Goal: Task Accomplishment & Management: Contribute content

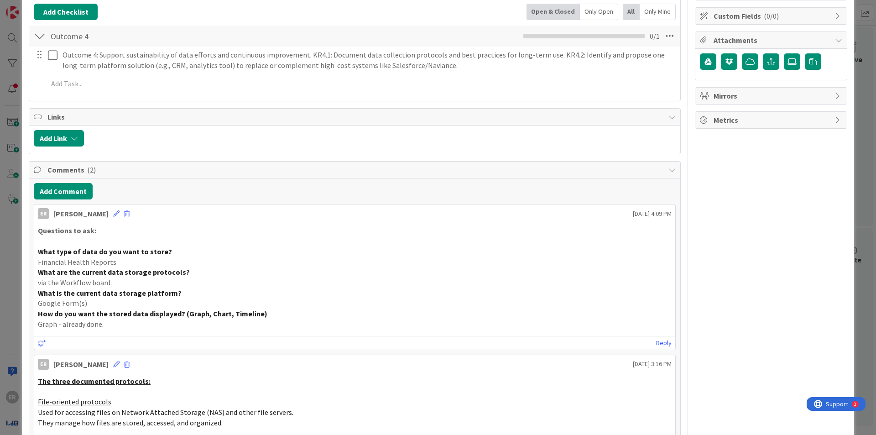
scroll to position [7, 0]
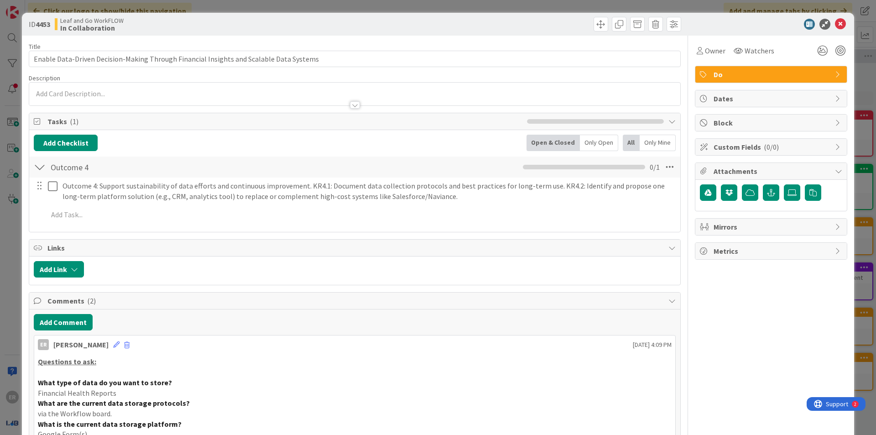
click at [50, 6] on div "ID 4453 Leaf and Go WorkFLOW In Collaboration Title 88 / 128 Enable Data-Driven…" at bounding box center [438, 217] width 876 height 435
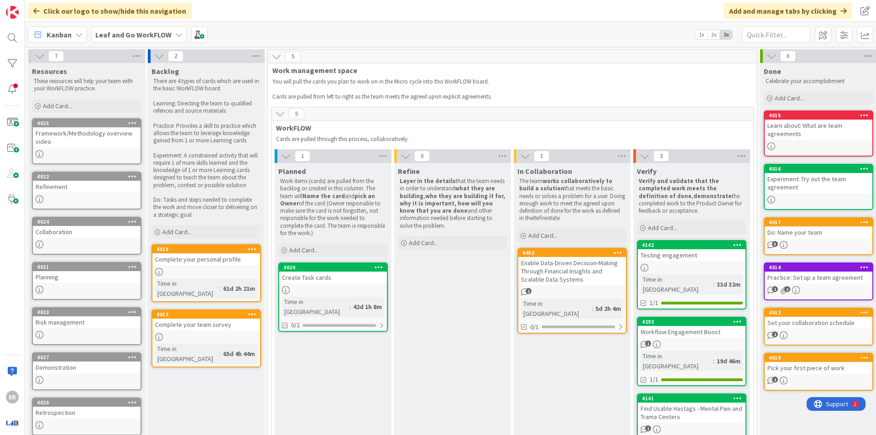
click at [129, 36] on b "Leaf and Go WorkFLOW" at bounding box center [133, 34] width 76 height 9
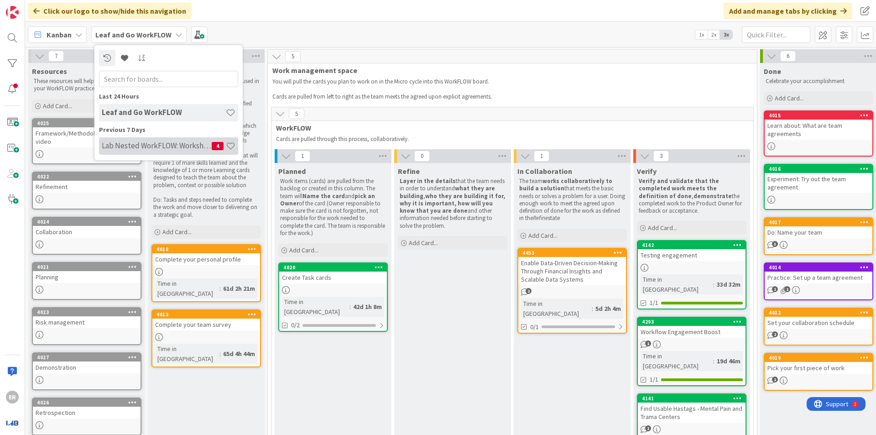
click at [132, 137] on div "Lab Nested WorkFLOW: Workshop 4" at bounding box center [168, 145] width 139 height 17
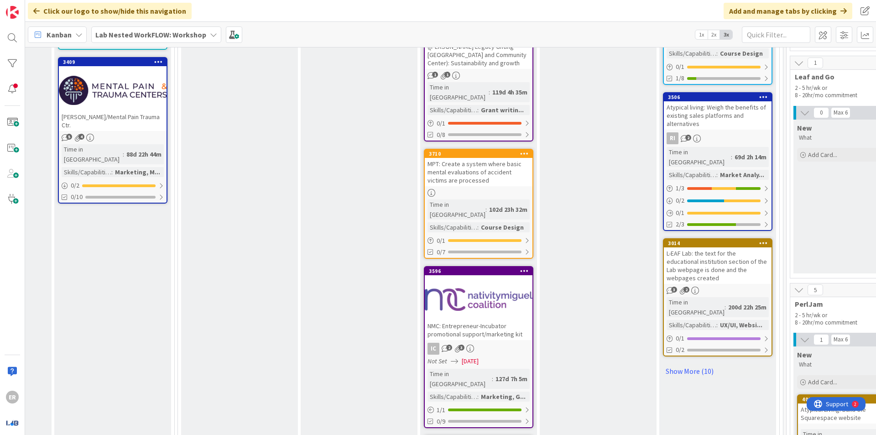
scroll to position [1186, 698]
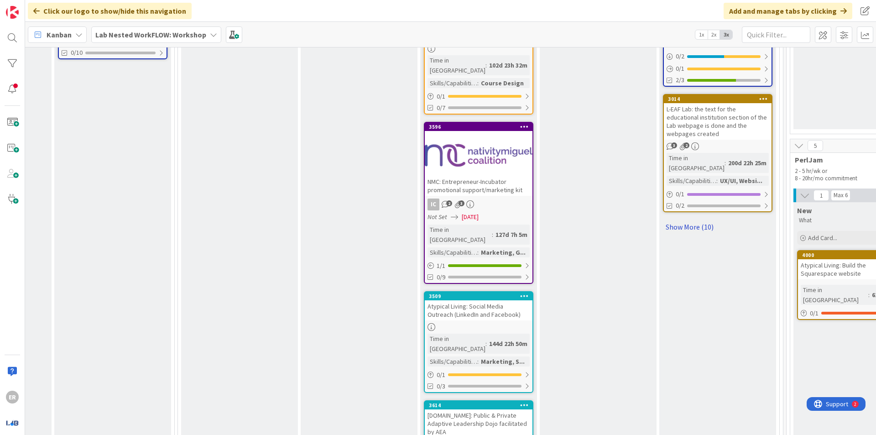
click at [692, 219] on link "Show More (10)" at bounding box center [717, 226] width 109 height 15
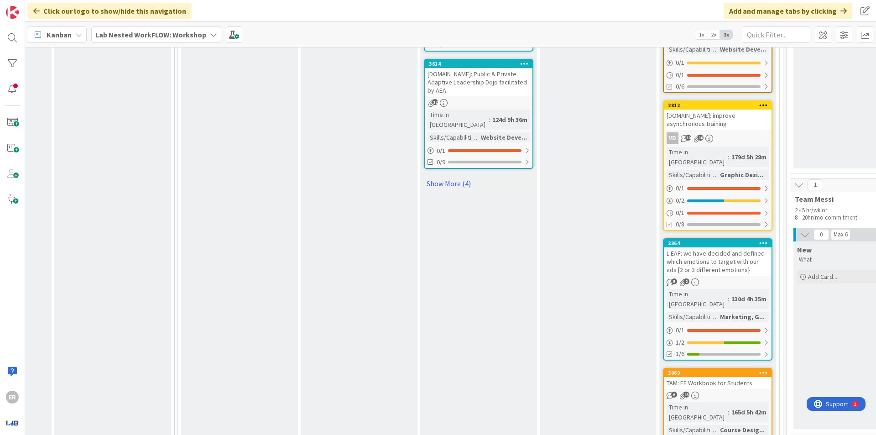
scroll to position [1779, 698]
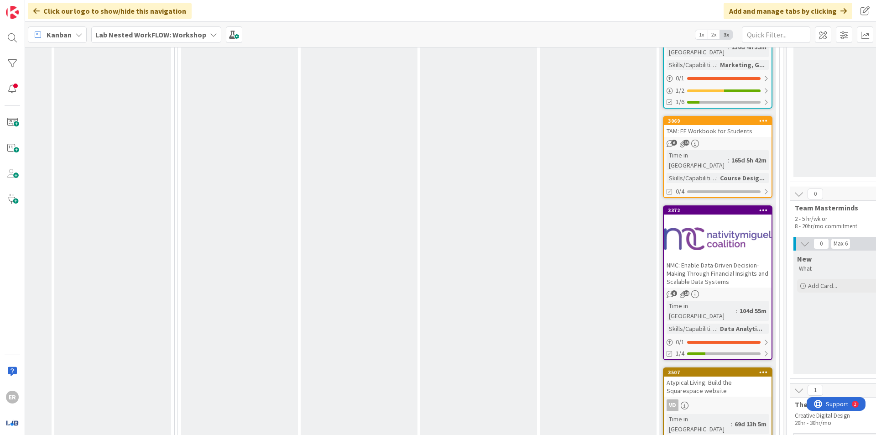
click at [696, 218] on div at bounding box center [718, 238] width 108 height 41
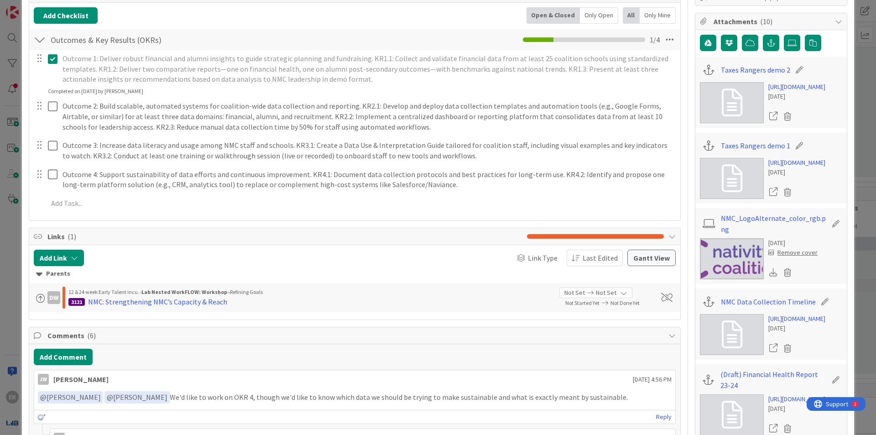
scroll to position [91, 0]
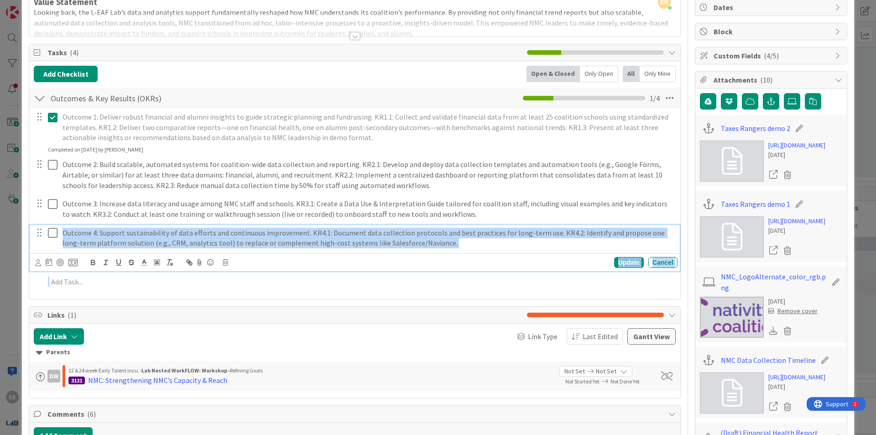
drag, startPoint x: 260, startPoint y: 218, endPoint x: 127, endPoint y: 217, distance: 132.3
click at [130, 217] on div "Outcome 1: Deliver robust financial and alumni insights to guide strategic plan…" at bounding box center [355, 201] width 642 height 185
drag, startPoint x: 62, startPoint y: 226, endPoint x: 432, endPoint y: 243, distance: 370.3
click at [432, 243] on div "Outcome 4: Support sustainability of data efforts and continuous improvement. K…" at bounding box center [368, 238] width 619 height 26
copy p "Outcome 4: Support sustainability of data efforts and continuous improvement. K…"
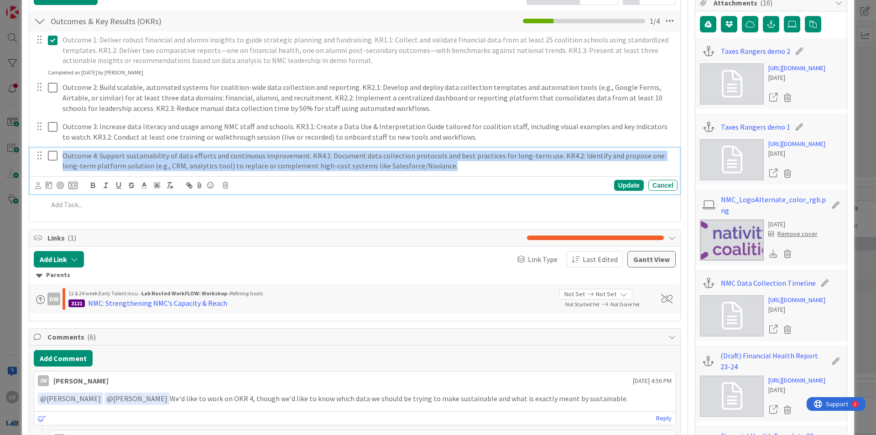
scroll to position [182, 0]
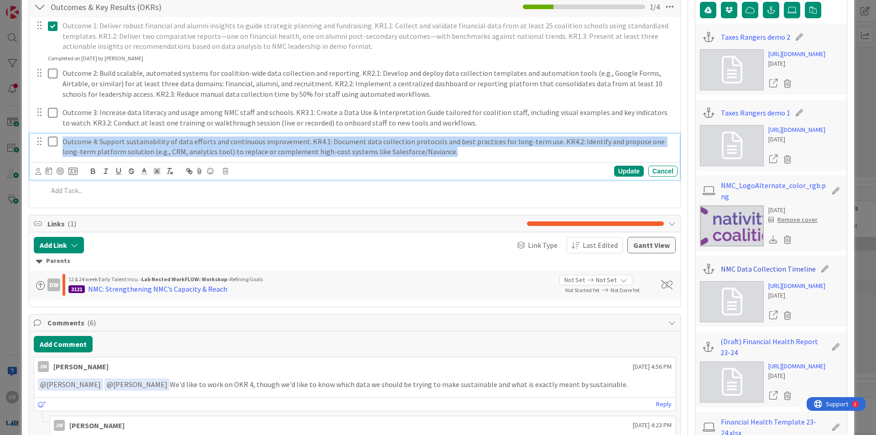
click at [768, 266] on link "NMC Data Collection Timeline" at bounding box center [768, 268] width 95 height 11
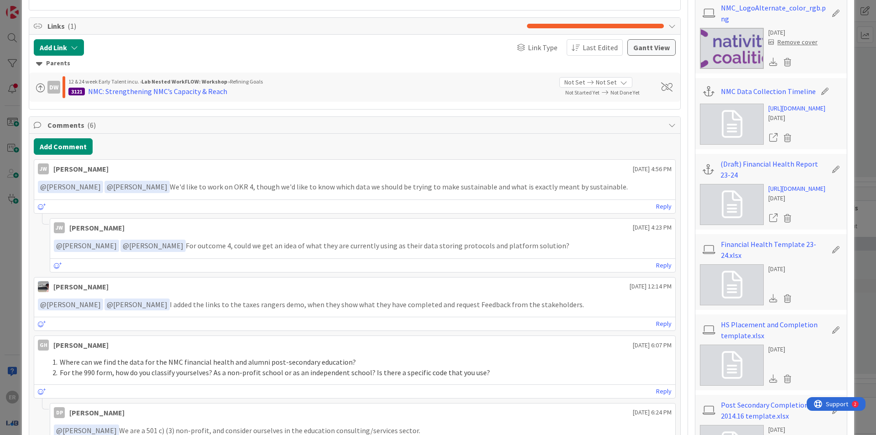
scroll to position [365, 0]
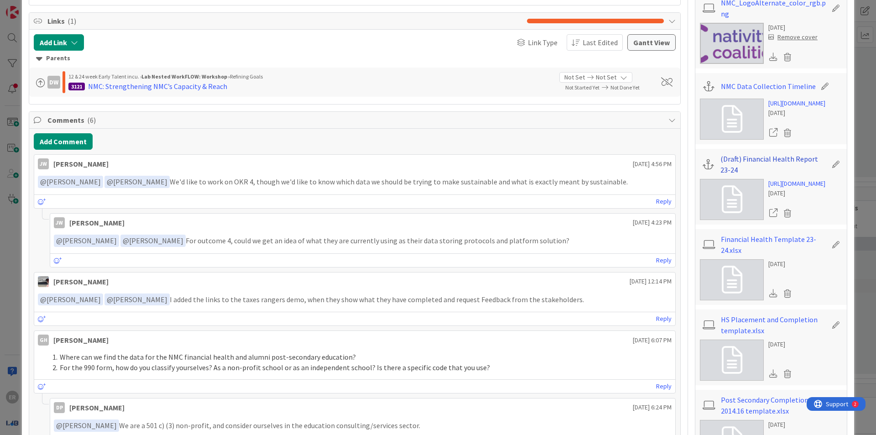
click at [776, 175] on link "(Draft) Financial Health Report 23-24" at bounding box center [773, 164] width 106 height 22
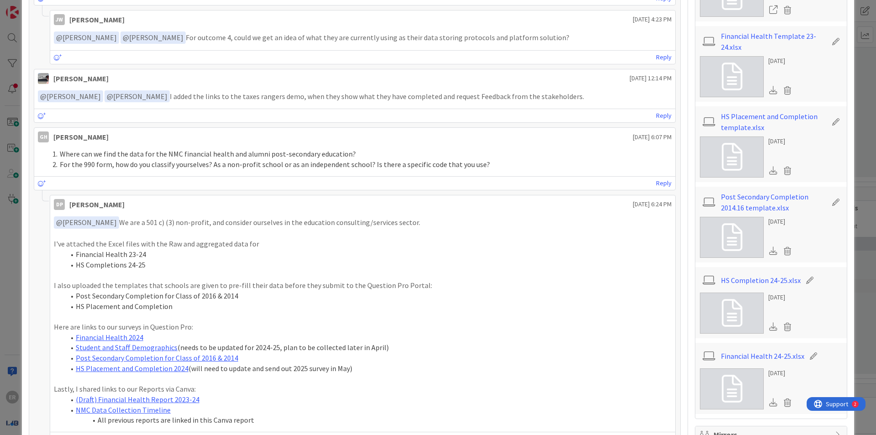
scroll to position [593, 0]
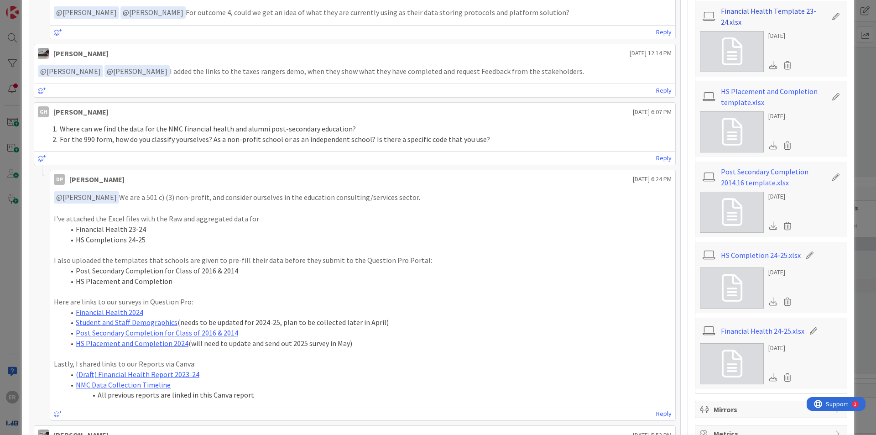
click at [772, 27] on link "Financial Health Template 23-24.xlsx" at bounding box center [774, 16] width 106 height 22
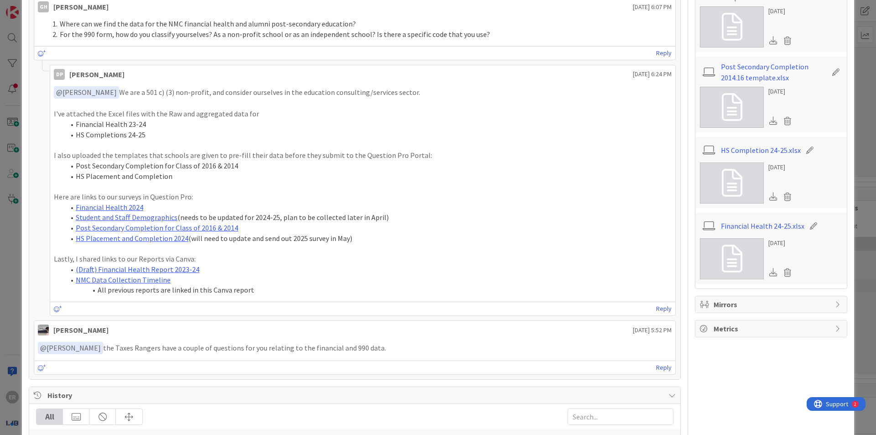
scroll to position [684, 0]
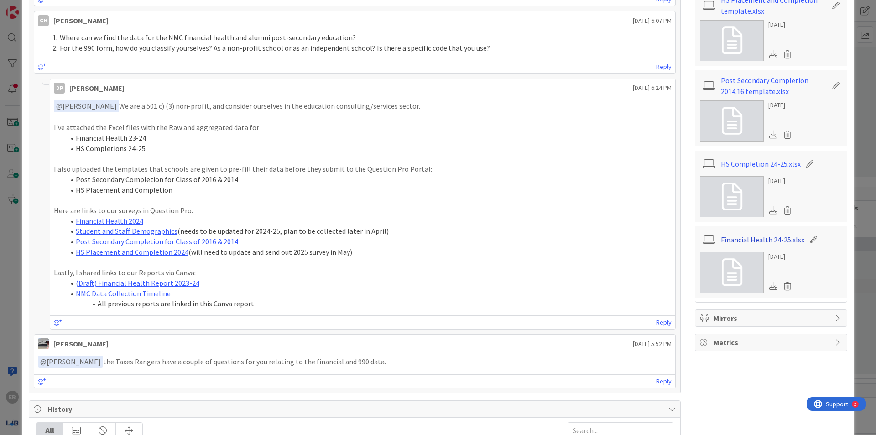
click at [738, 245] on link "Financial Health 24-25.xlsx" at bounding box center [762, 239] width 83 height 11
click at [130, 216] on link "Financial Health 2024" at bounding box center [110, 220] width 68 height 9
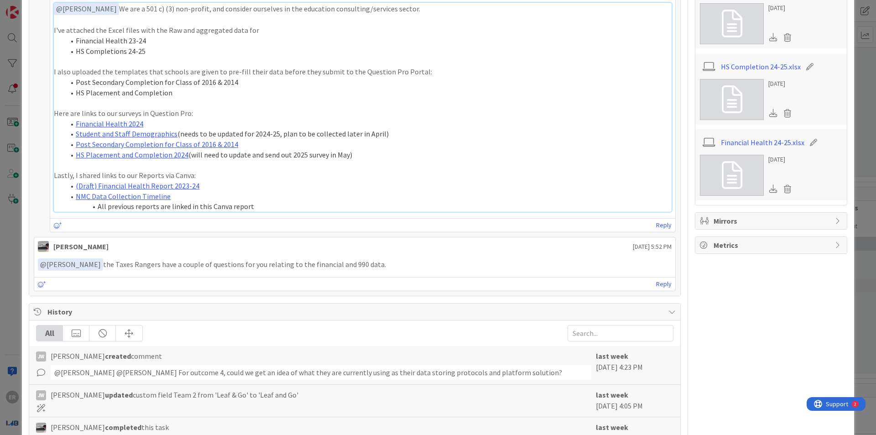
scroll to position [821, 0]
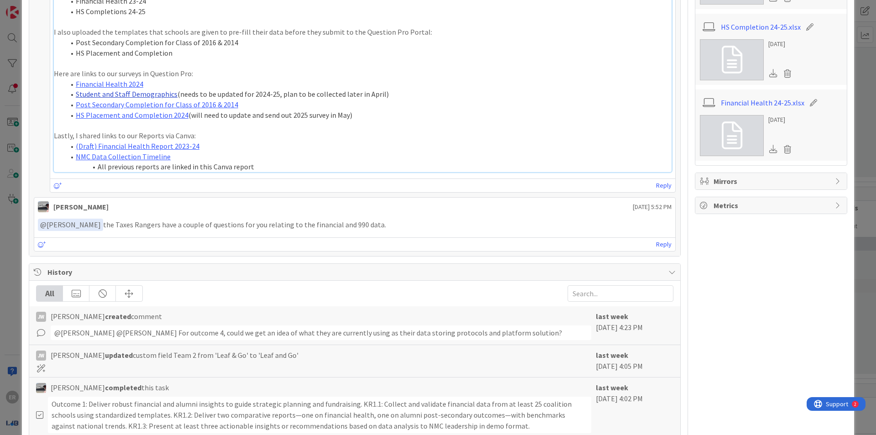
click at [143, 89] on link "Student and Staff Demographics" at bounding box center [127, 93] width 102 height 9
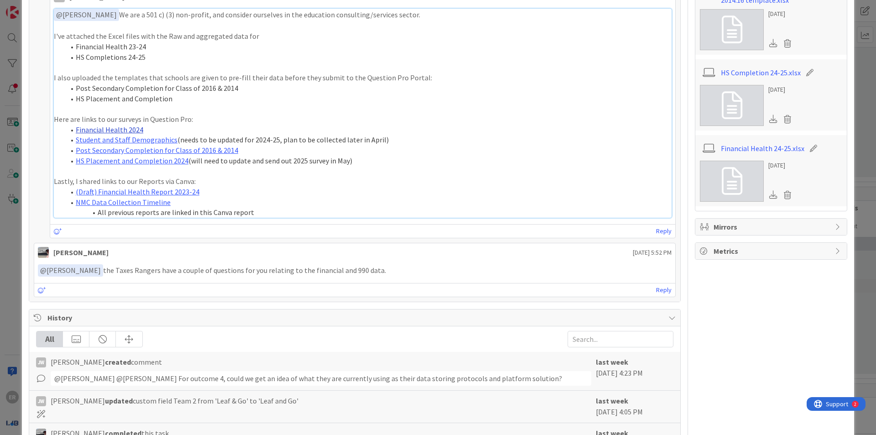
click at [127, 125] on link "Financial Health 2024" at bounding box center [110, 129] width 68 height 9
click at [163, 187] on link "(Draft) Financial Health Report 2023-24" at bounding box center [138, 191] width 124 height 9
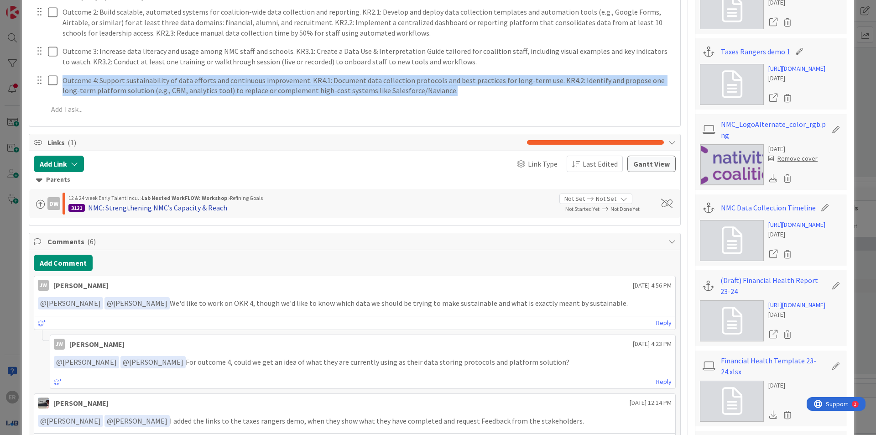
scroll to position [182, 0]
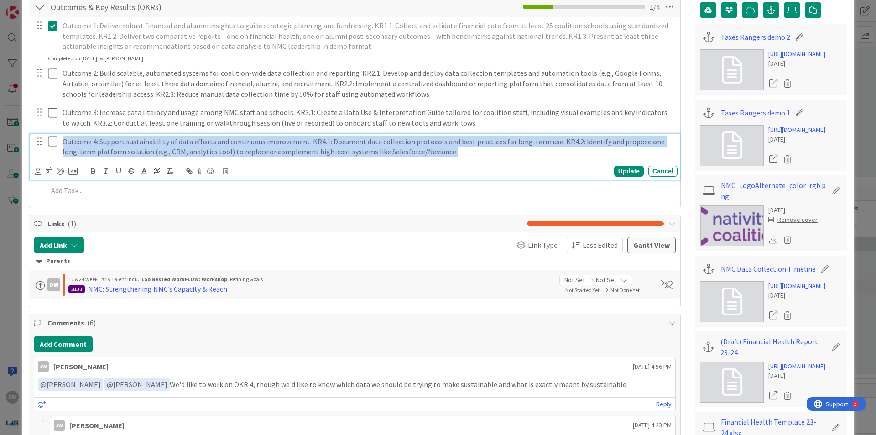
click at [140, 140] on p "Outcome 4: Support sustainability of data efforts and continuous improvement. K…" at bounding box center [367, 146] width 611 height 21
drag, startPoint x: 99, startPoint y: 135, endPoint x: 424, endPoint y: 146, distance: 325.0
click at [424, 146] on p "Outcome 4: Support sustainability of data efforts and continuous improvement. K…" at bounding box center [367, 146] width 611 height 21
copy p "Support sustainability of data efforts and continuous improvement. KR4.1: Docum…"
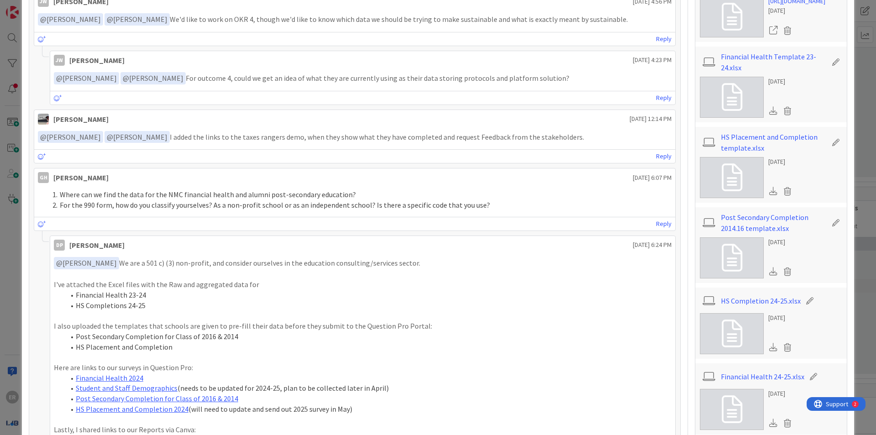
scroll to position [639, 0]
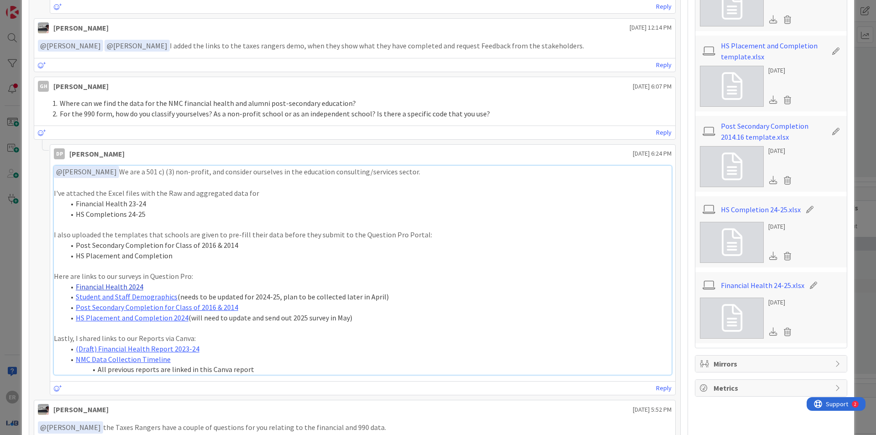
click at [123, 282] on link "Financial Health 2024" at bounding box center [110, 286] width 68 height 9
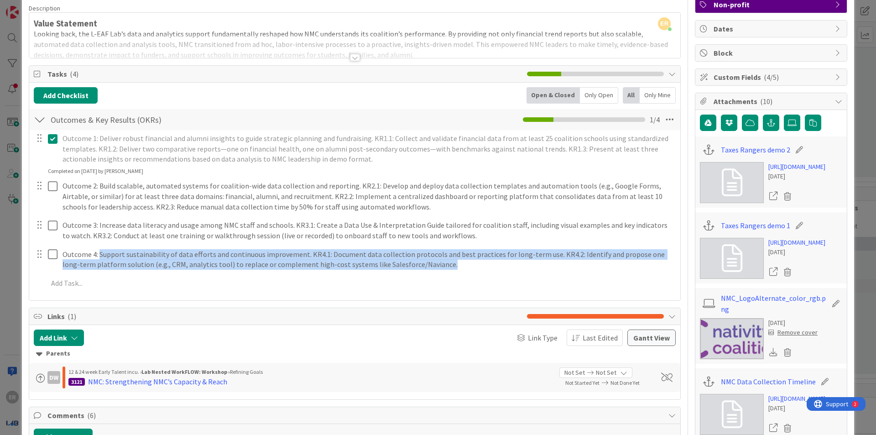
scroll to position [0, 0]
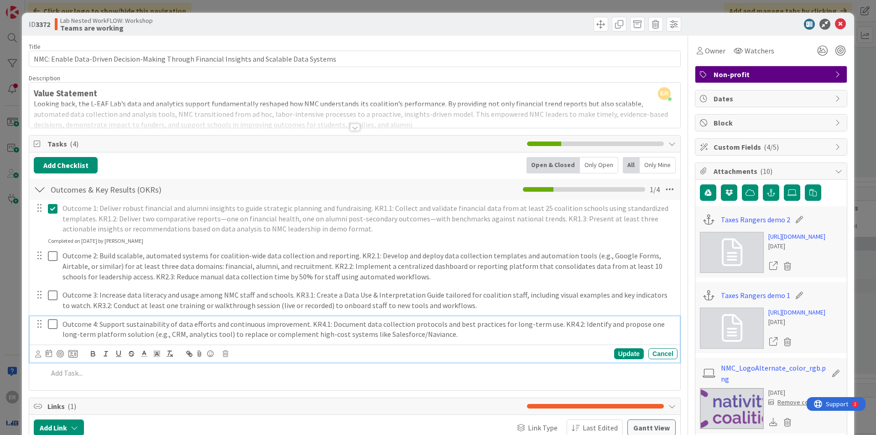
drag, startPoint x: 69, startPoint y: 310, endPoint x: 66, endPoint y: 317, distance: 8.0
click at [69, 316] on div "Outcome 4: Support sustainability of data efforts and continuous improvement. K…" at bounding box center [368, 329] width 619 height 26
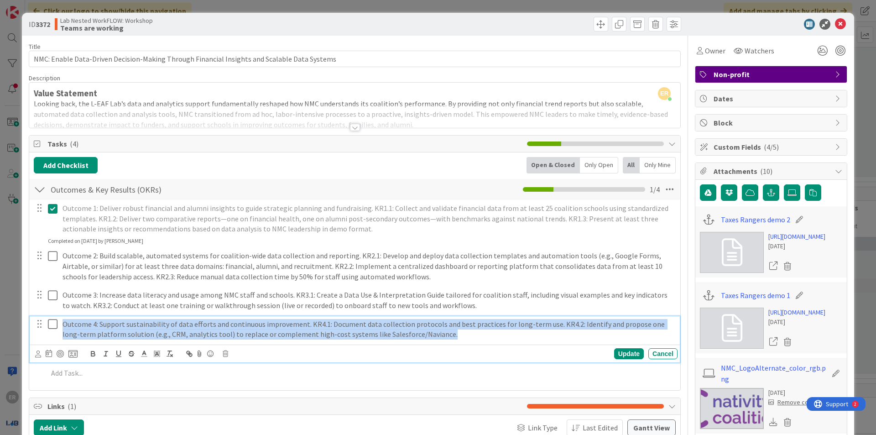
drag, startPoint x: 63, startPoint y: 320, endPoint x: 436, endPoint y: 343, distance: 373.0
click at [436, 343] on div "Outcome 4: Support sustainability of data efforts and continuous improvement. K…" at bounding box center [355, 339] width 650 height 46
copy p "Outcome 4: Support sustainability of data efforts and continuous improvement. K…"
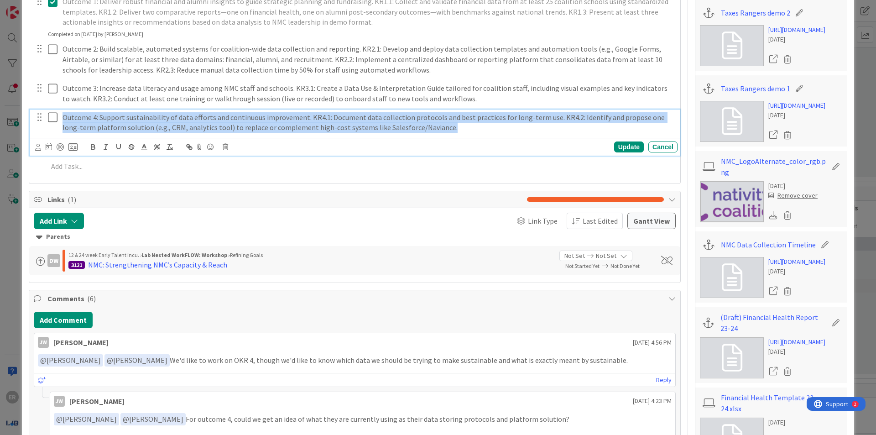
scroll to position [274, 0]
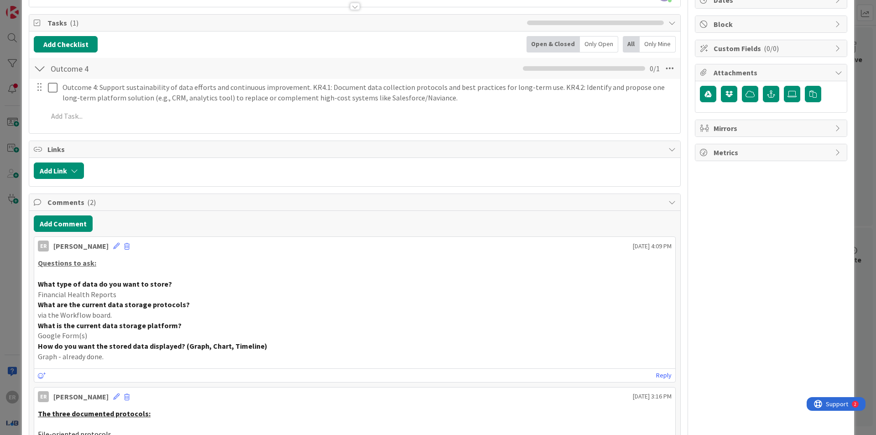
scroll to position [53, 0]
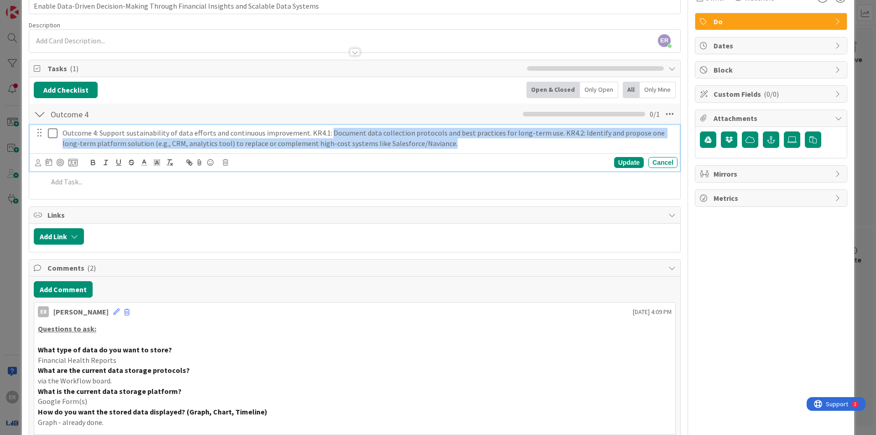
drag, startPoint x: 327, startPoint y: 126, endPoint x: 433, endPoint y: 145, distance: 107.8
click at [433, 145] on div "Outcome 4: Support sustainability of data efforts and continuous improvement. K…" at bounding box center [368, 138] width 619 height 26
copy p "Document data collection protocols and best practices for long-term use. KR4.2:…"
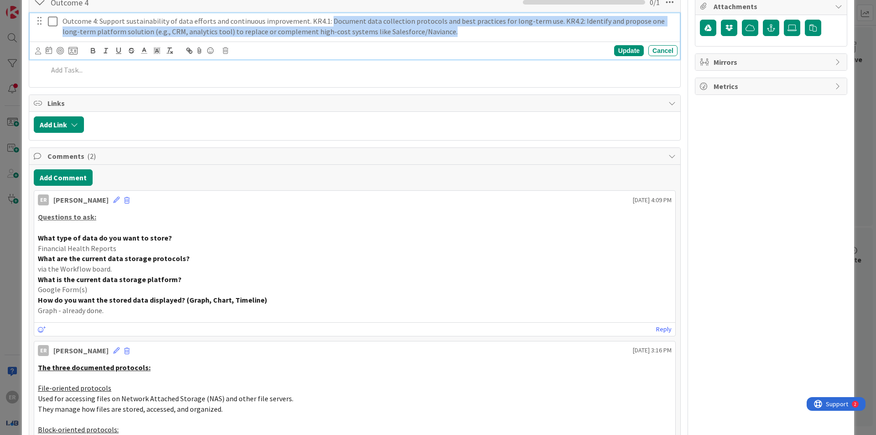
scroll to position [235, 0]
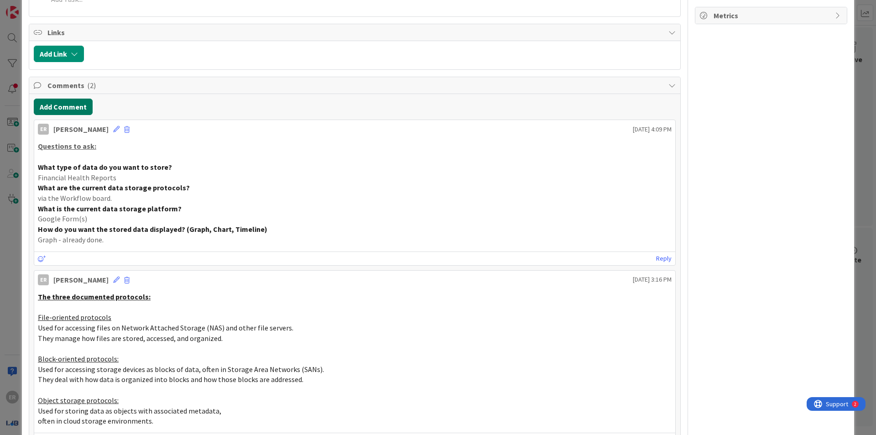
click at [60, 99] on button "Add Comment" at bounding box center [63, 107] width 59 height 16
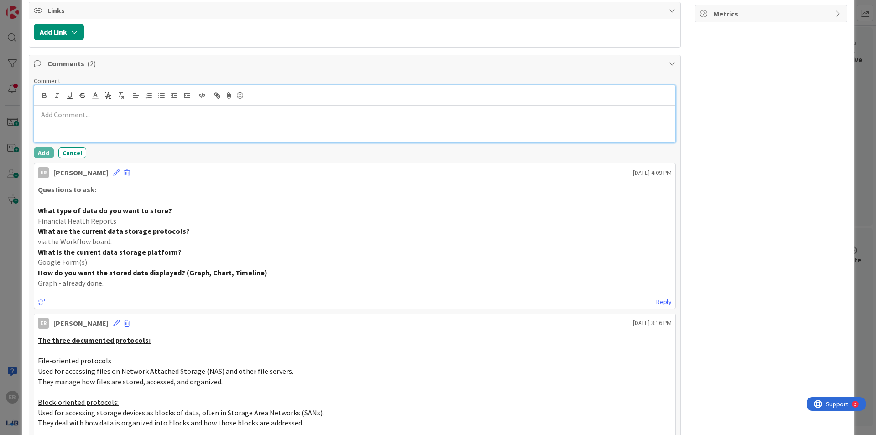
scroll to position [215, 0]
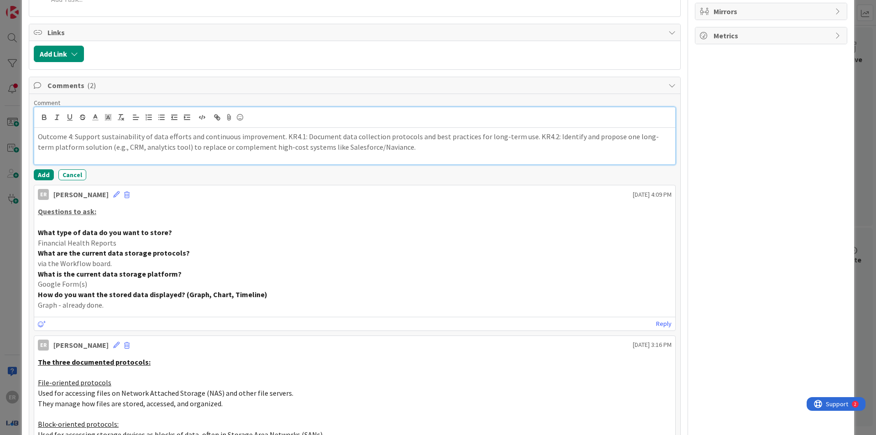
click at [384, 135] on p "Outcome 4: Support sustainability of data efforts and continuous improvement. K…" at bounding box center [355, 141] width 634 height 21
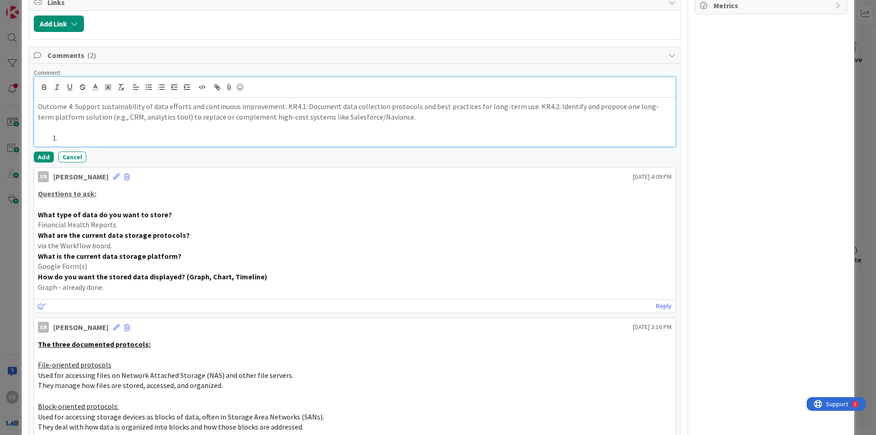
scroll to position [261, 0]
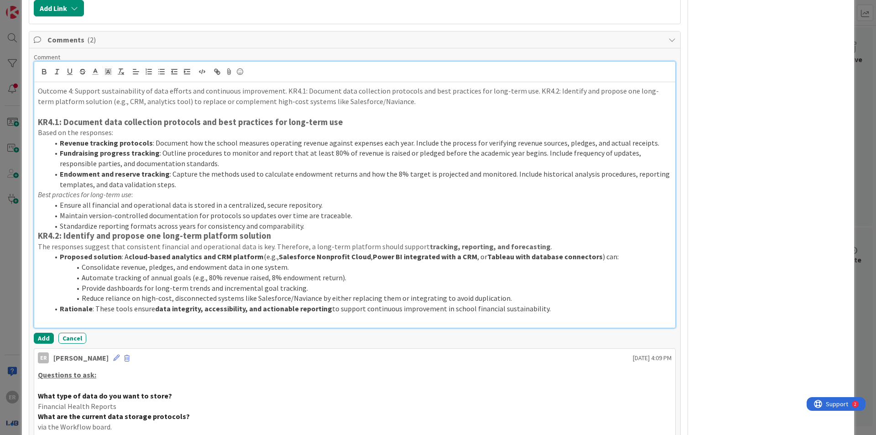
click at [122, 241] on p "The responses suggest that consistent financial and operational data is key. Th…" at bounding box center [355, 246] width 634 height 10
click at [589, 251] on li "Proposed solution : A cloud-based analytics and CRM platform (e.g., Salesforce …" at bounding box center [360, 256] width 623 height 10
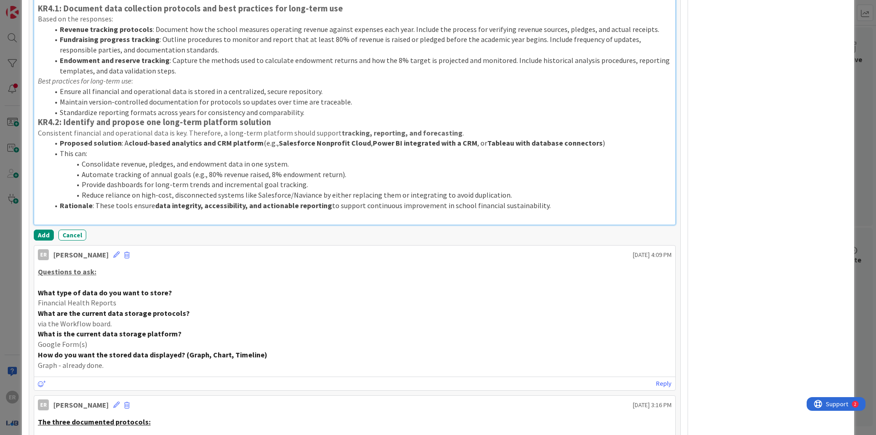
scroll to position [443, 0]
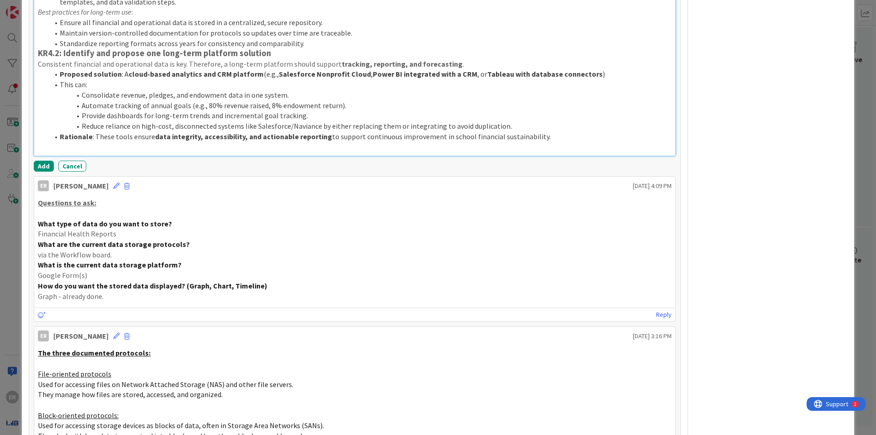
click at [136, 141] on p at bounding box center [355, 146] width 634 height 10
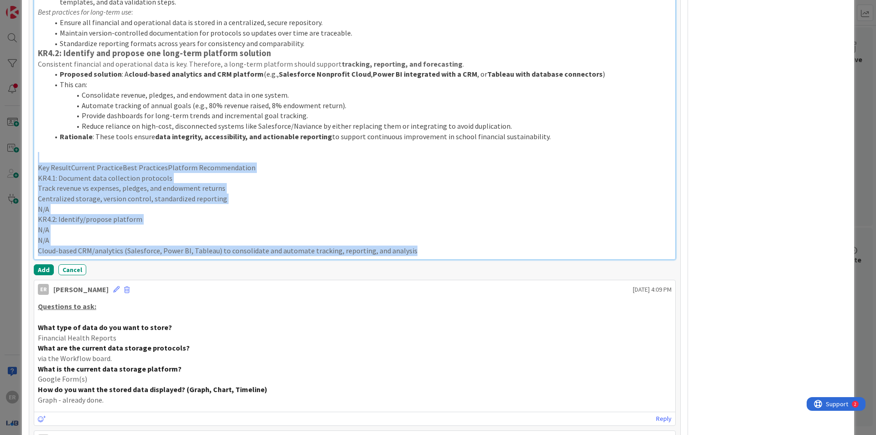
drag, startPoint x: 419, startPoint y: 240, endPoint x: 37, endPoint y: 151, distance: 392.2
click at [37, 151] on div "Outcome 4: Support sustainability of data efforts and continuous improvement. K…" at bounding box center [354, 79] width 641 height 359
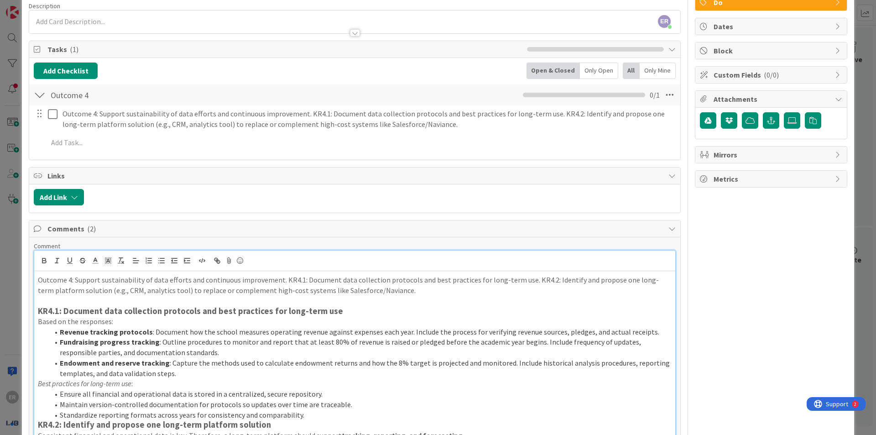
scroll to position [0, 0]
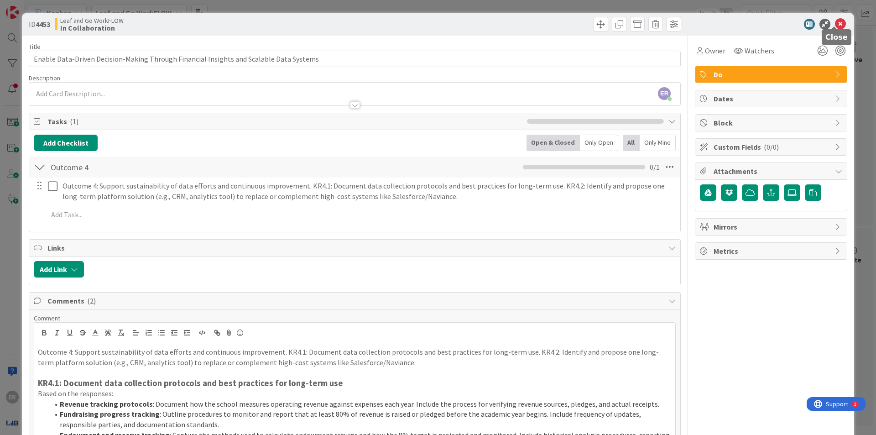
click at [835, 20] on icon at bounding box center [840, 24] width 11 height 11
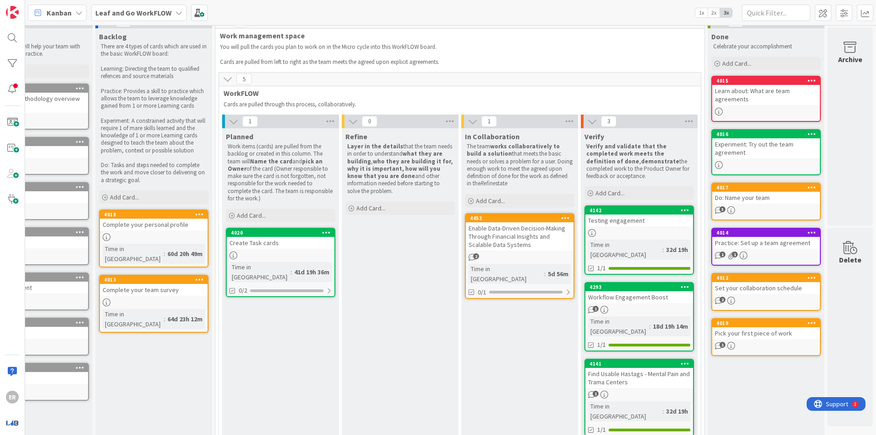
click at [503, 232] on div "Enable Data-Driven Decision-Making Through Financial Insights and Scalable Data…" at bounding box center [520, 236] width 108 height 28
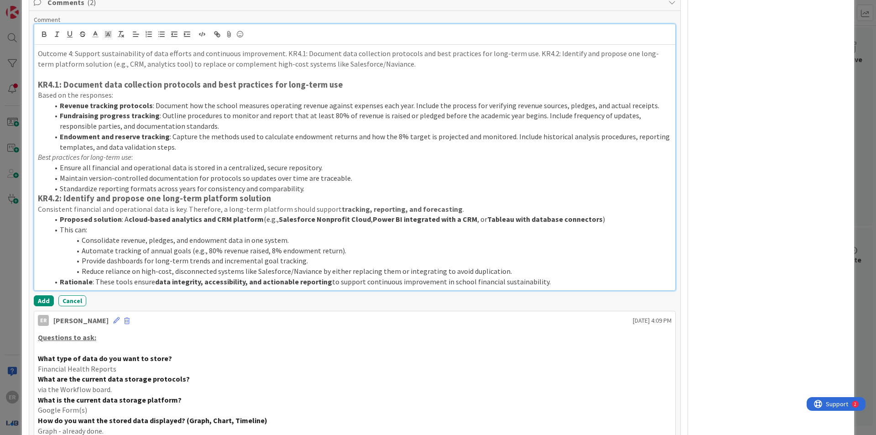
scroll to position [239, 0]
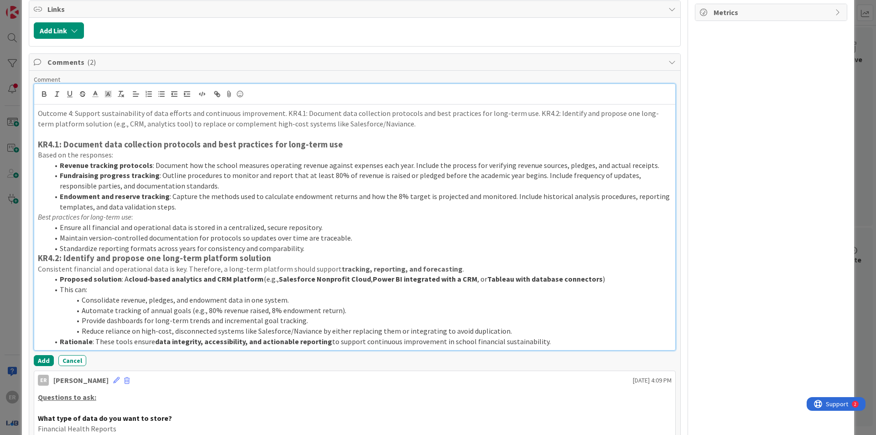
drag, startPoint x: 37, startPoint y: 104, endPoint x: 581, endPoint y: 331, distance: 588.9
click at [583, 333] on div "Outcome 4: Support sustainability of data efforts and continuous improvement. K…" at bounding box center [354, 226] width 641 height 245
copy div "Outcome 4: Support sustainability of data efforts and continuous improvement. K…"
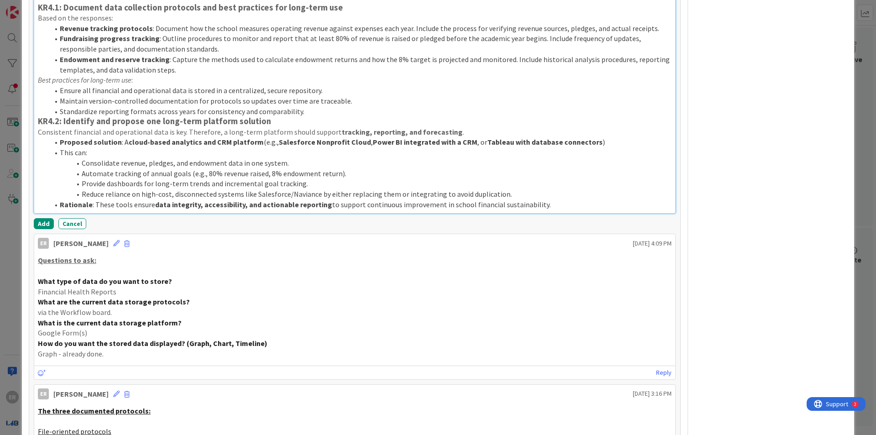
click at [513, 178] on li "Provide dashboards for long-term trends and incremental goal tracking." at bounding box center [360, 183] width 623 height 10
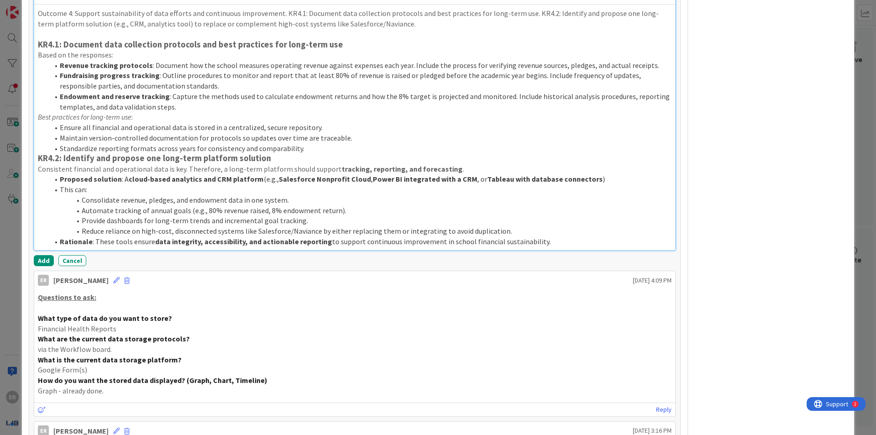
click at [544, 227] on li "Reduce reliance on high-cost, disconnected systems like Salesforce/Naviance by …" at bounding box center [360, 231] width 623 height 10
click at [543, 236] on li "Rationale : These tools ensure data integrity, accessibility, and actionable re…" at bounding box center [360, 241] width 623 height 10
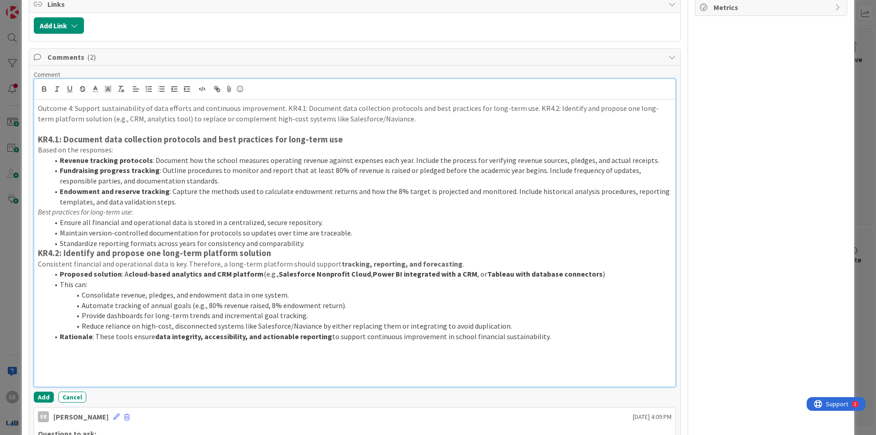
scroll to position [110, 0]
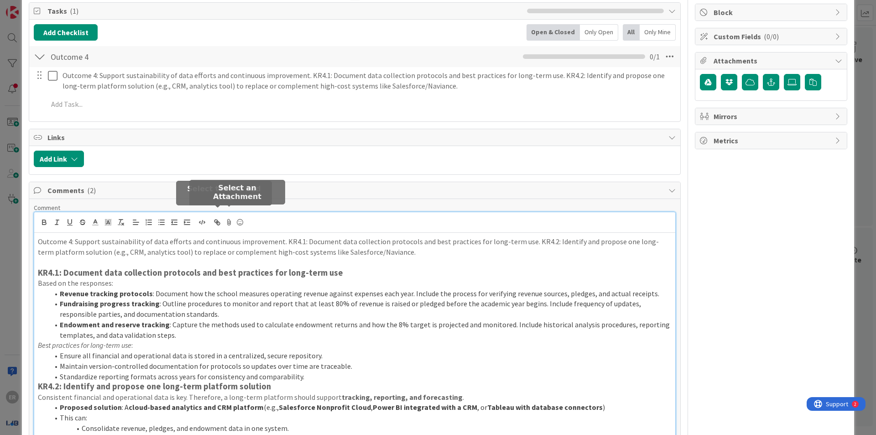
click at [229, 216] on icon at bounding box center [229, 222] width 11 height 13
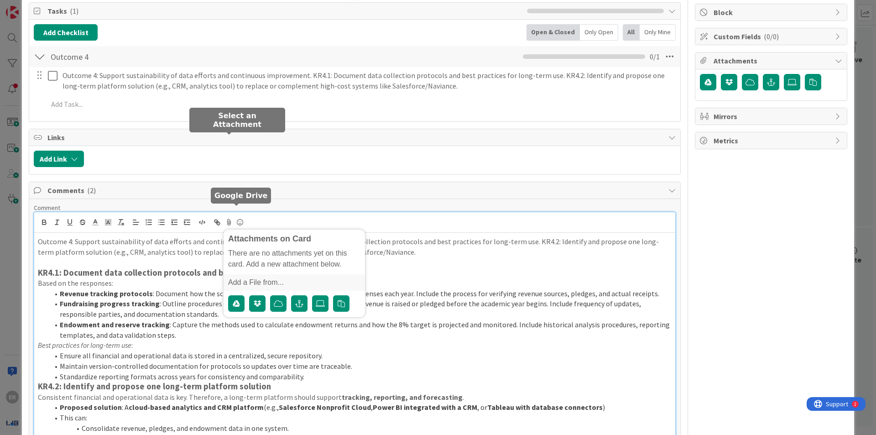
scroll to position [182, 0]
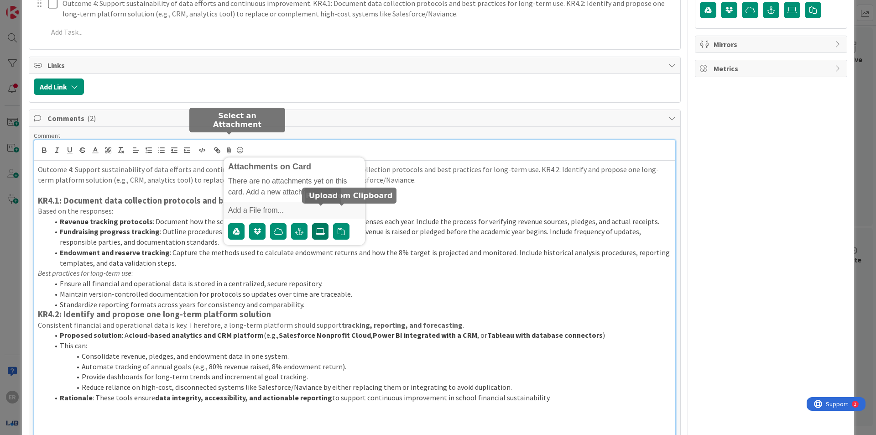
click at [318, 228] on icon at bounding box center [320, 231] width 9 height 7
click at [312, 223] on input "file" at bounding box center [312, 223] width 0 height 0
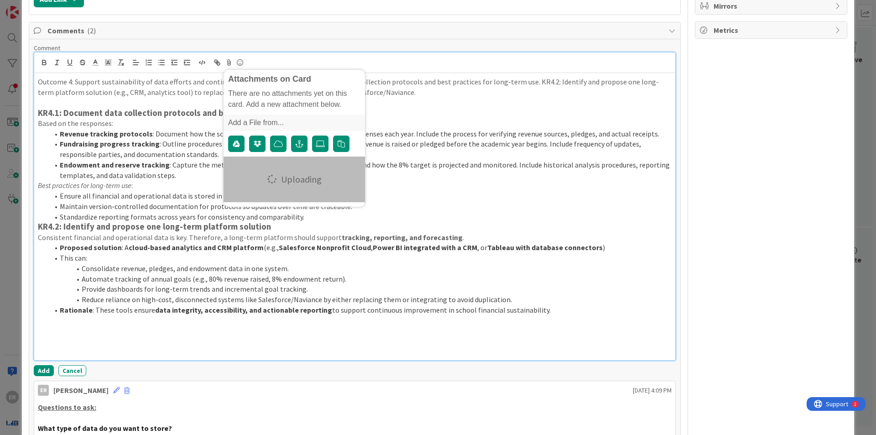
scroll to position [274, 0]
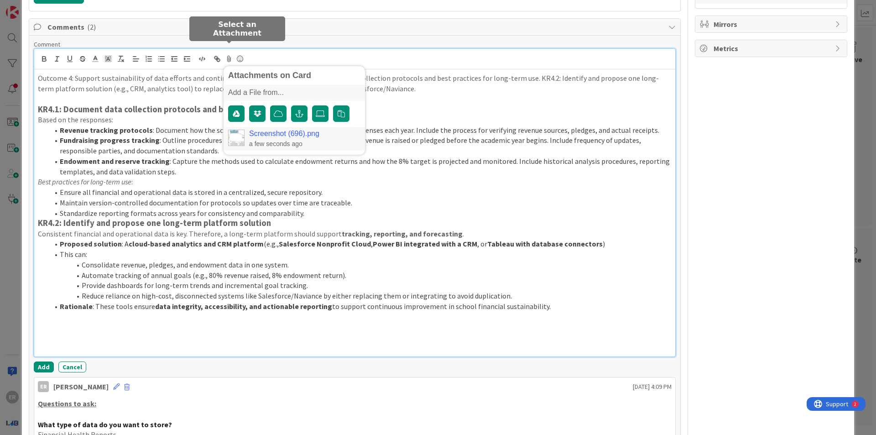
click at [289, 140] on div "a few seconds ago" at bounding box center [284, 144] width 70 height 8
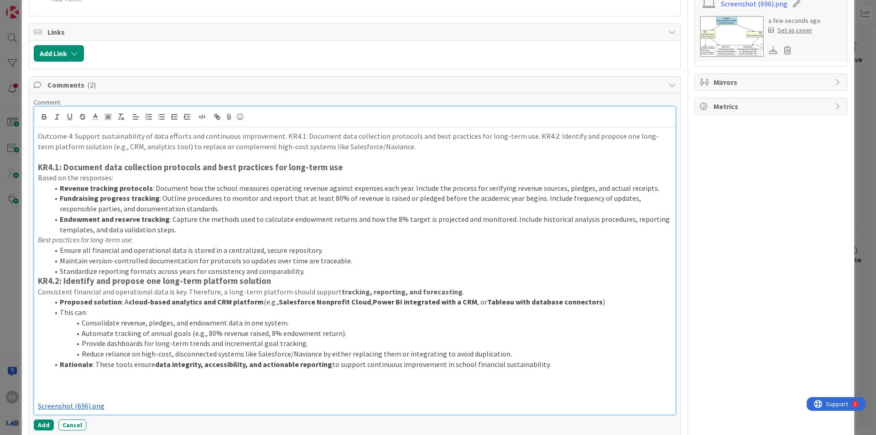
scroll to position [319, 0]
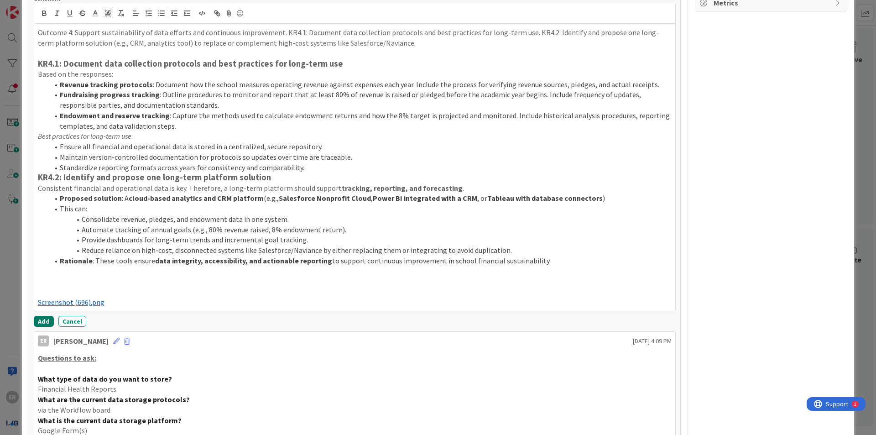
click at [45, 316] on button "Add" at bounding box center [44, 321] width 20 height 11
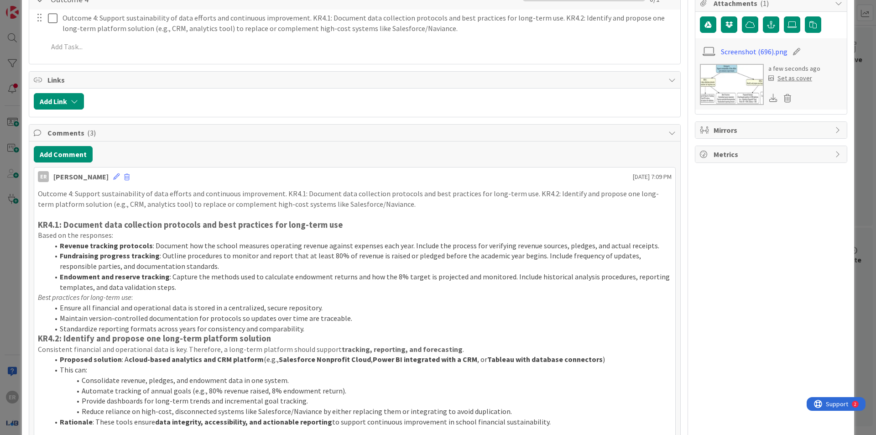
scroll to position [274, 0]
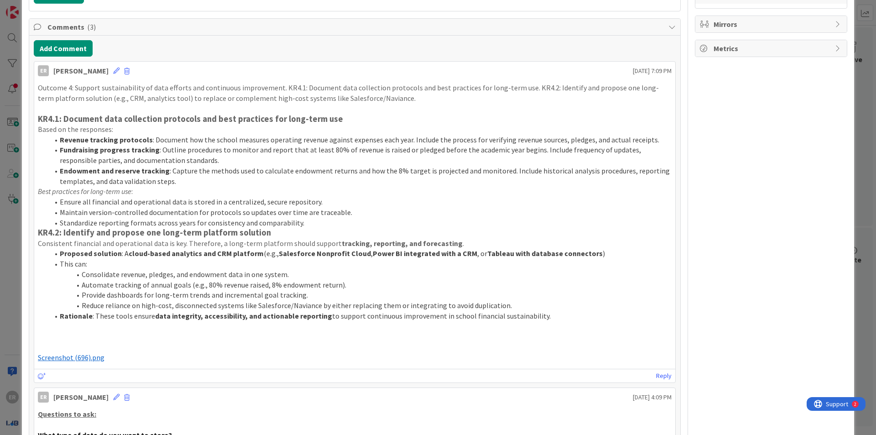
click at [57, 353] on span "Screenshot (696).png" at bounding box center [71, 357] width 67 height 9
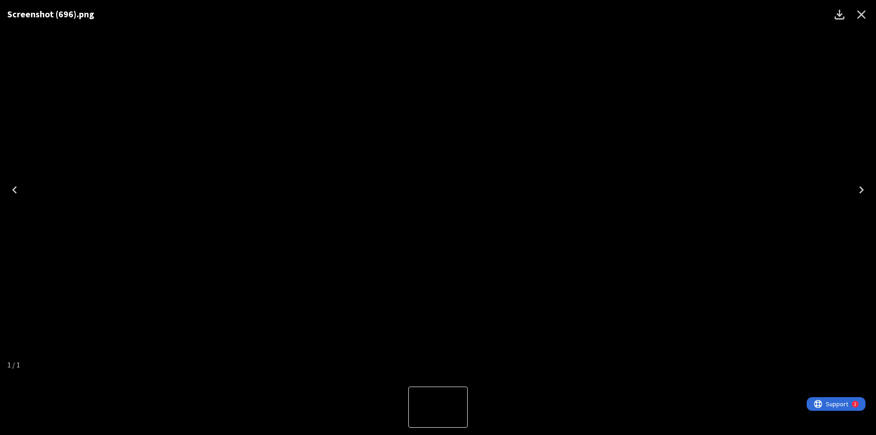
click at [860, 12] on icon "Close" at bounding box center [861, 14] width 15 height 15
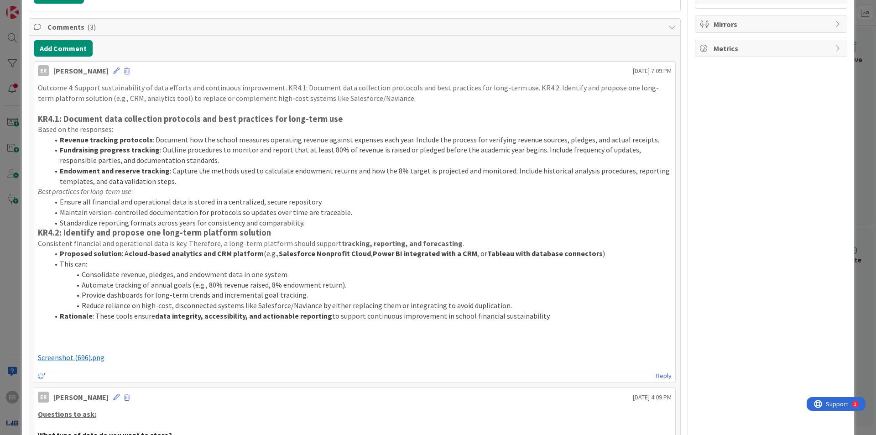
drag, startPoint x: 545, startPoint y: 307, endPoint x: 35, endPoint y: 108, distance: 547.4
click at [35, 108] on div "Outcome 4: Support sustainability of data efforts and continuous improvement. K…" at bounding box center [354, 222] width 641 height 287
copy div "KR4.1: Document data collection protocols and best practices for long-term use …"
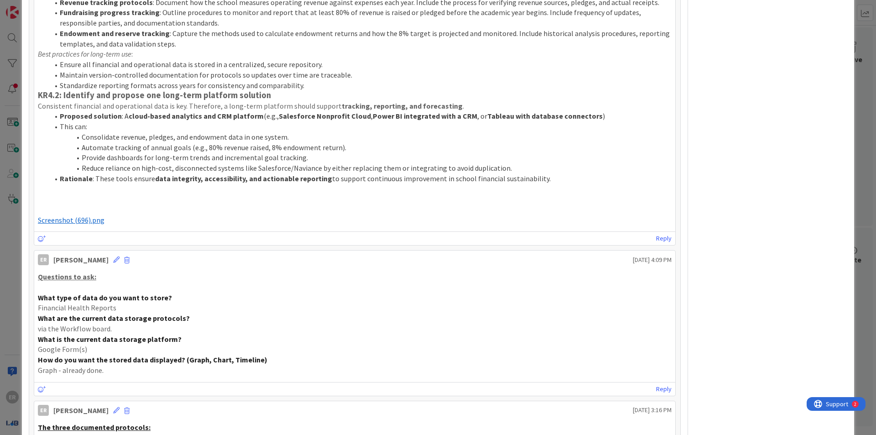
scroll to position [411, 0]
click at [336, 143] on li "Automate tracking of annual goals (e.g., 80% revenue raised, 8% endowment retur…" at bounding box center [360, 148] width 623 height 10
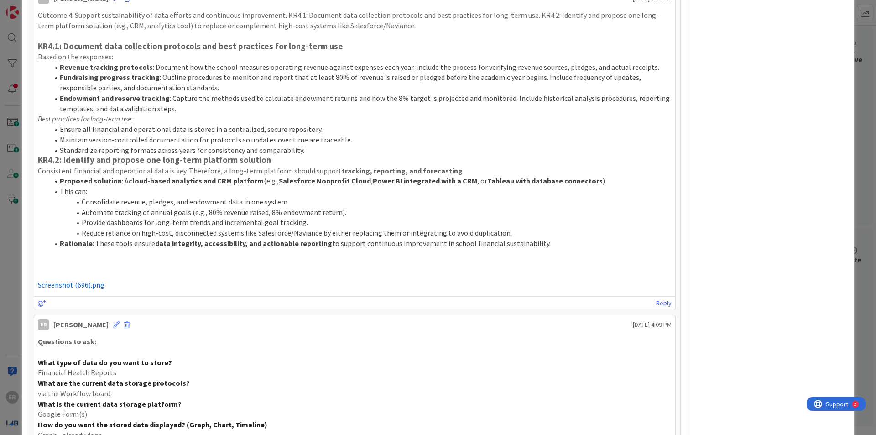
scroll to position [330, 0]
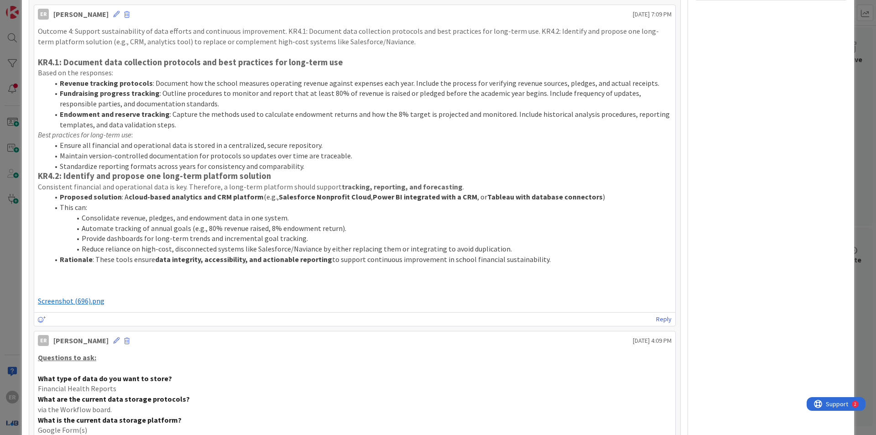
drag, startPoint x: 541, startPoint y: 248, endPoint x: 36, endPoint y: 51, distance: 541.6
click at [36, 51] on div "Outcome 4: Support sustainability of data efforts and continuous improvement. K…" at bounding box center [354, 165] width 641 height 287
copy div "KR4.1: Document data collection protocols and best practices for long-term use …"
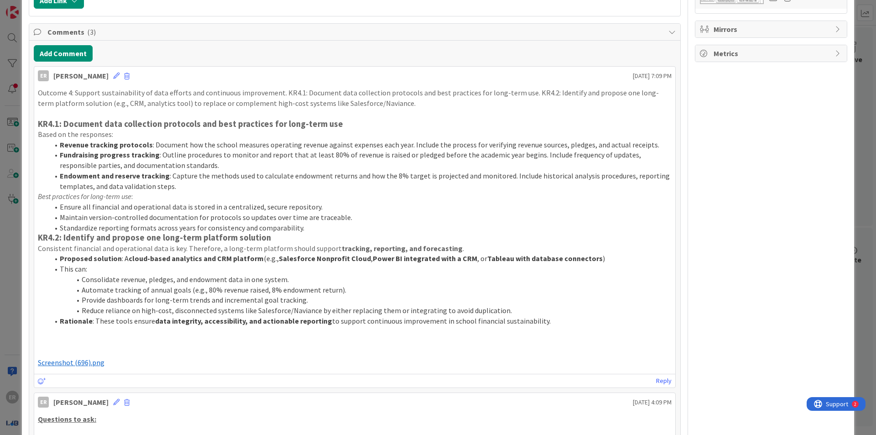
scroll to position [285, 0]
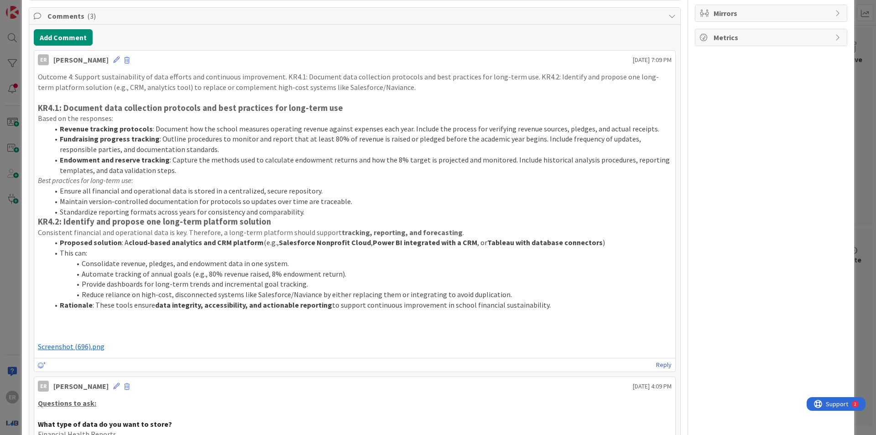
click at [371, 331] on p at bounding box center [355, 336] width 634 height 10
drag, startPoint x: 233, startPoint y: 196, endPoint x: 243, endPoint y: 162, distance: 35.2
click at [288, 124] on li "Revenue tracking protocols : Document how the school measures operating revenue…" at bounding box center [360, 129] width 623 height 10
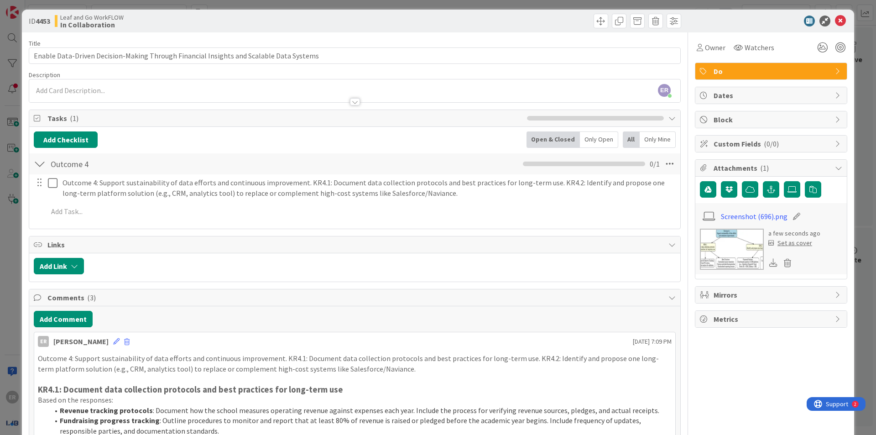
scroll to position [0, 0]
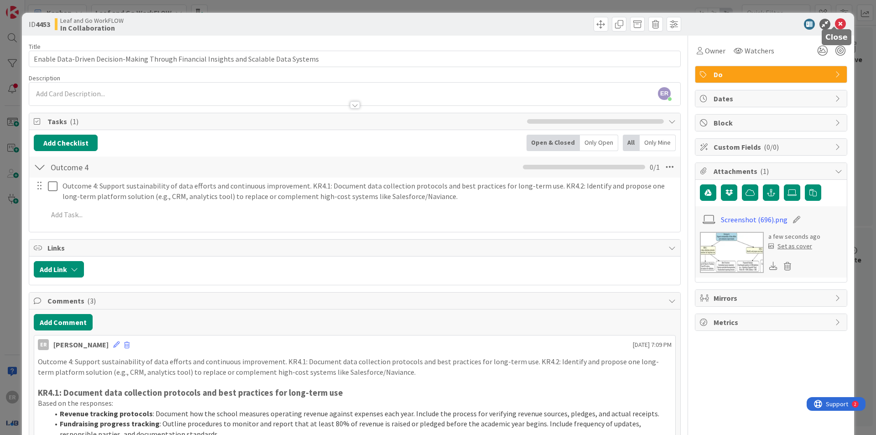
click at [835, 19] on icon at bounding box center [840, 24] width 11 height 11
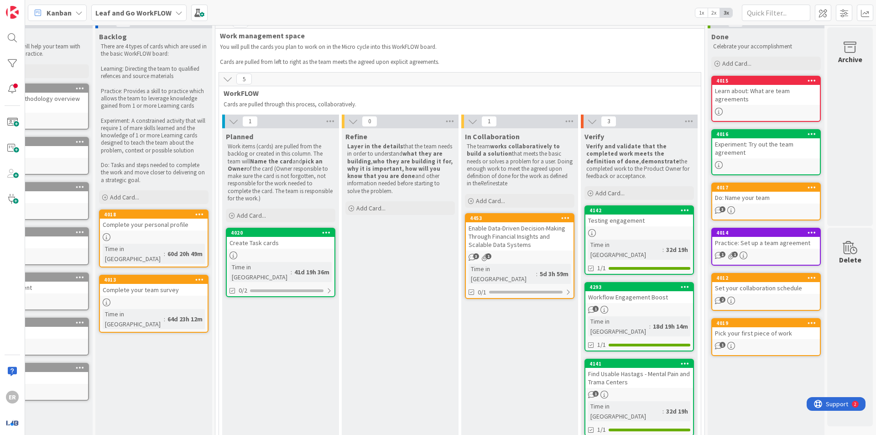
click at [535, 247] on div "Enable Data-Driven Decision-Making Through Financial Insights and Scalable Data…" at bounding box center [520, 236] width 108 height 28
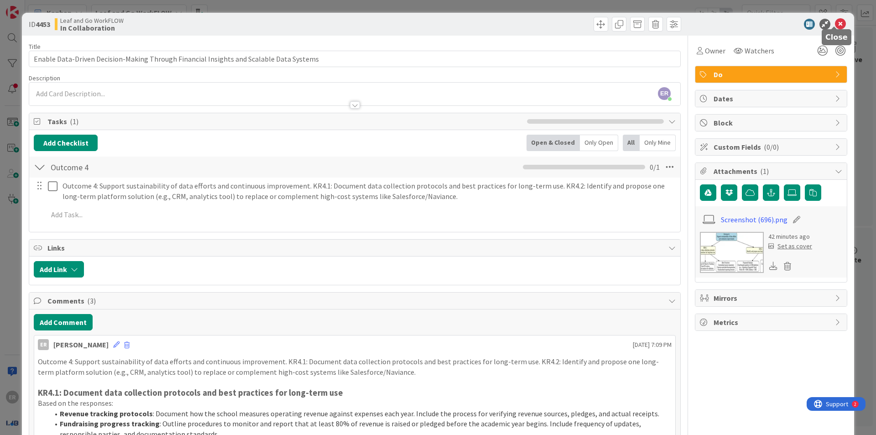
click at [835, 22] on icon at bounding box center [840, 24] width 11 height 11
